Goal: Communication & Community: Connect with others

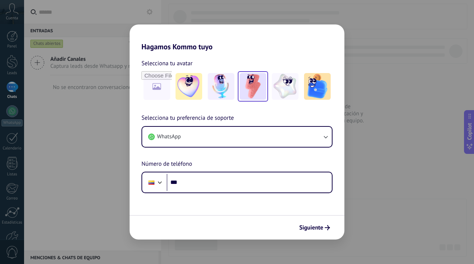
click at [244, 91] on img at bounding box center [253, 86] width 27 height 27
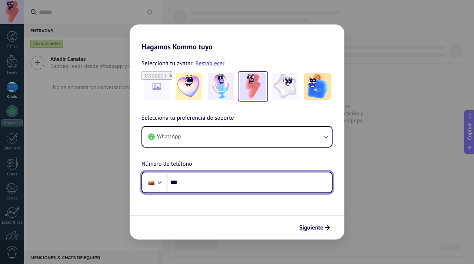
click at [203, 184] on input "***" at bounding box center [249, 182] width 165 height 17
click at [194, 178] on input "***" at bounding box center [249, 182] width 165 height 17
type input "**********"
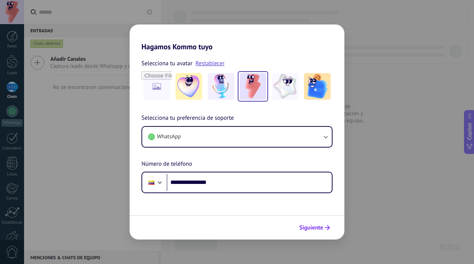
click at [304, 228] on span "Siguiente" at bounding box center [311, 227] width 24 height 5
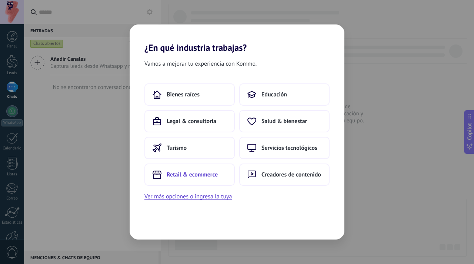
click at [201, 175] on span "Retail & ecommerce" at bounding box center [192, 174] width 51 height 7
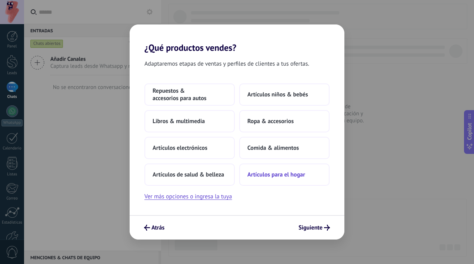
click at [254, 176] on span "Artículos para el hogar" at bounding box center [276, 174] width 58 height 7
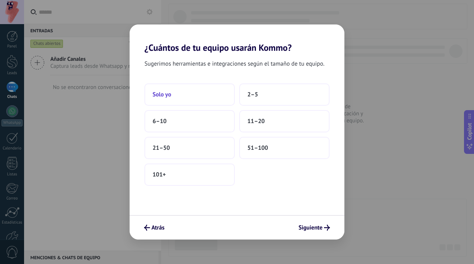
click at [202, 99] on button "Solo yo" at bounding box center [189, 94] width 90 height 22
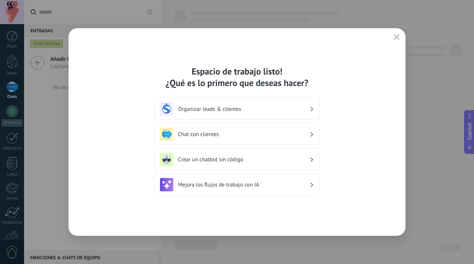
click at [218, 137] on h3 "Chat con clientes" at bounding box center [243, 134] width 131 height 7
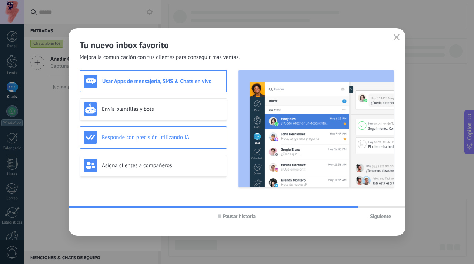
click at [190, 142] on div "Responde con precisión utilizando IA" at bounding box center [153, 136] width 139 height 13
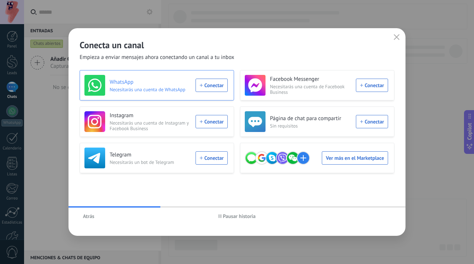
click at [208, 90] on div "WhatsApp Necesitarás una cuenta de WhatsApp Conectar" at bounding box center [155, 85] width 143 height 21
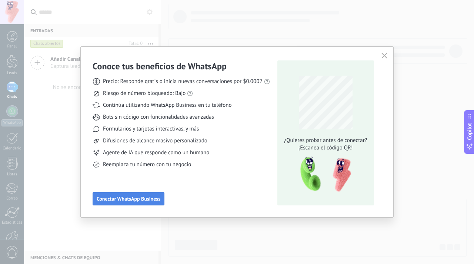
click at [111, 201] on span "Conectar WhatsApp Business" at bounding box center [129, 198] width 64 height 5
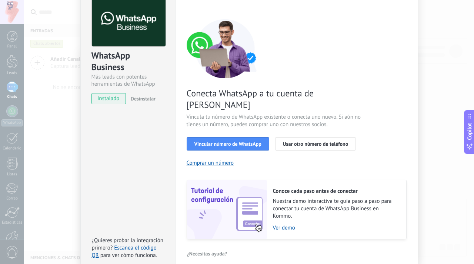
scroll to position [65, 0]
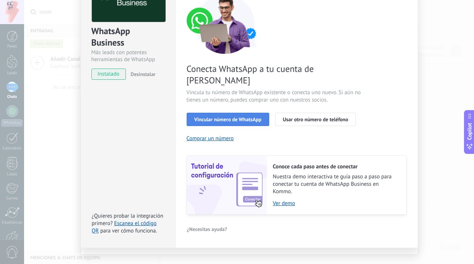
click at [227, 113] on button "Vincular número de WhatsApp" at bounding box center [228, 119] width 83 height 13
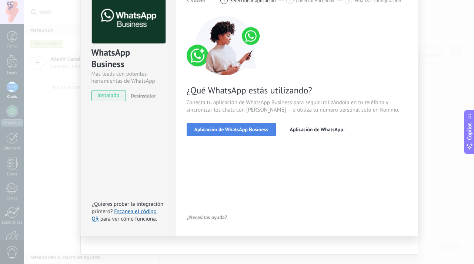
click at [253, 125] on button "Aplicación de WhatsApp Business" at bounding box center [232, 129] width 90 height 13
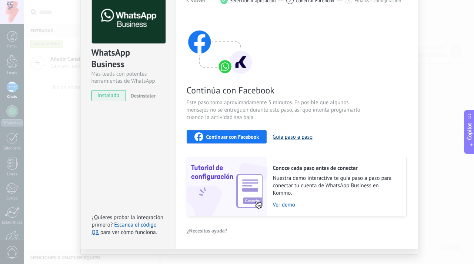
click at [281, 137] on button "Guía paso a paso" at bounding box center [292, 136] width 40 height 7
click at [248, 135] on span "Continuar con Facebook" at bounding box center [232, 136] width 53 height 5
